Goal: Navigation & Orientation: Find specific page/section

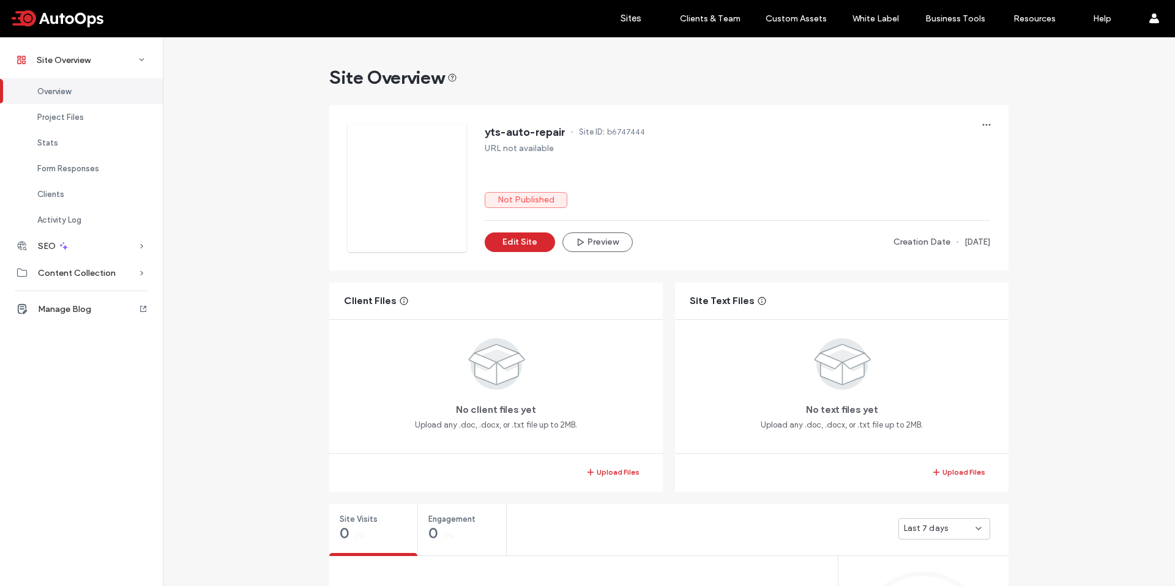
click at [59, 87] on span "Overview" at bounding box center [54, 91] width 34 height 9
